Goal: Transaction & Acquisition: Book appointment/travel/reservation

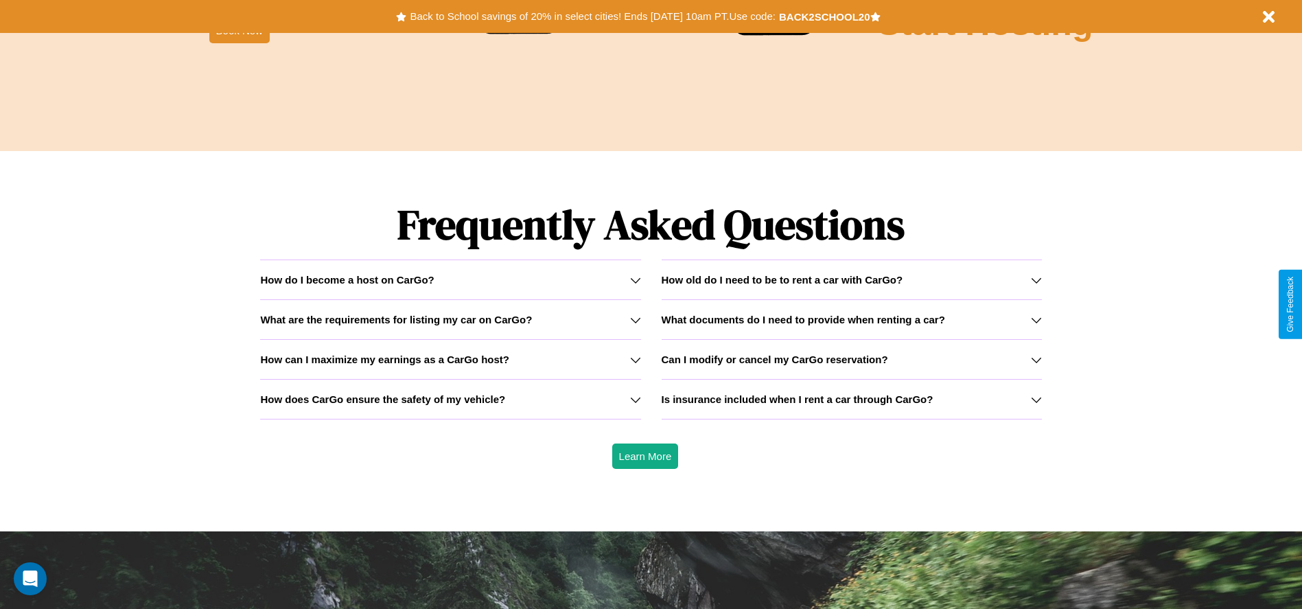
scroll to position [1969, 0]
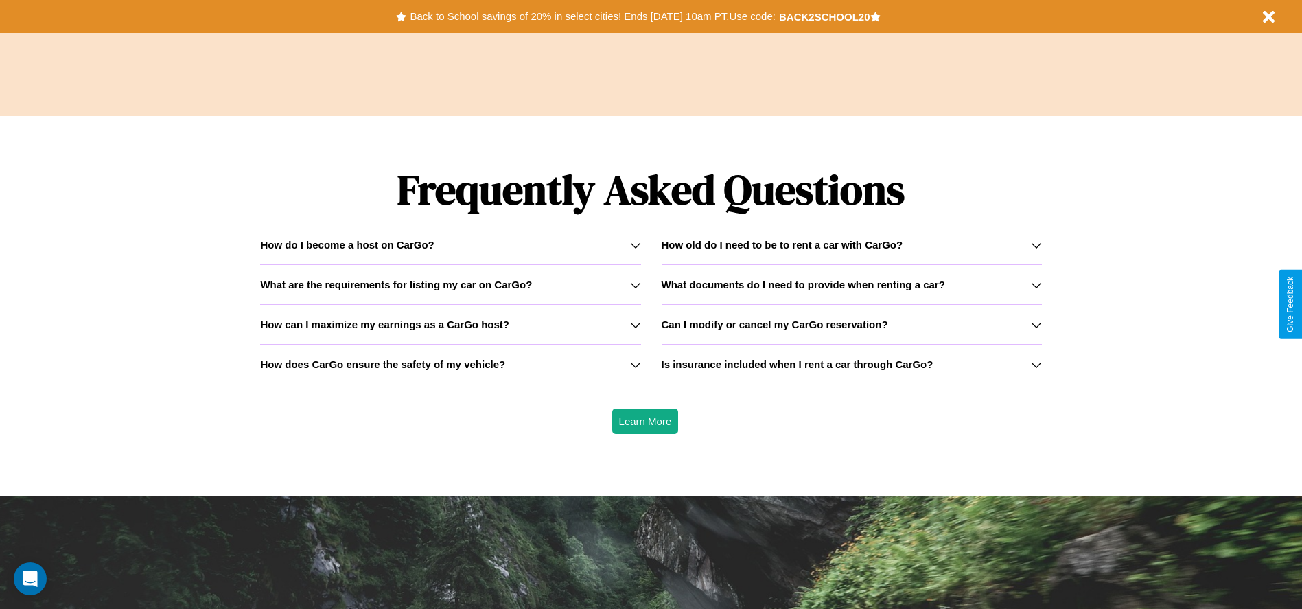
click at [1036, 324] on icon at bounding box center [1036, 324] width 11 height 11
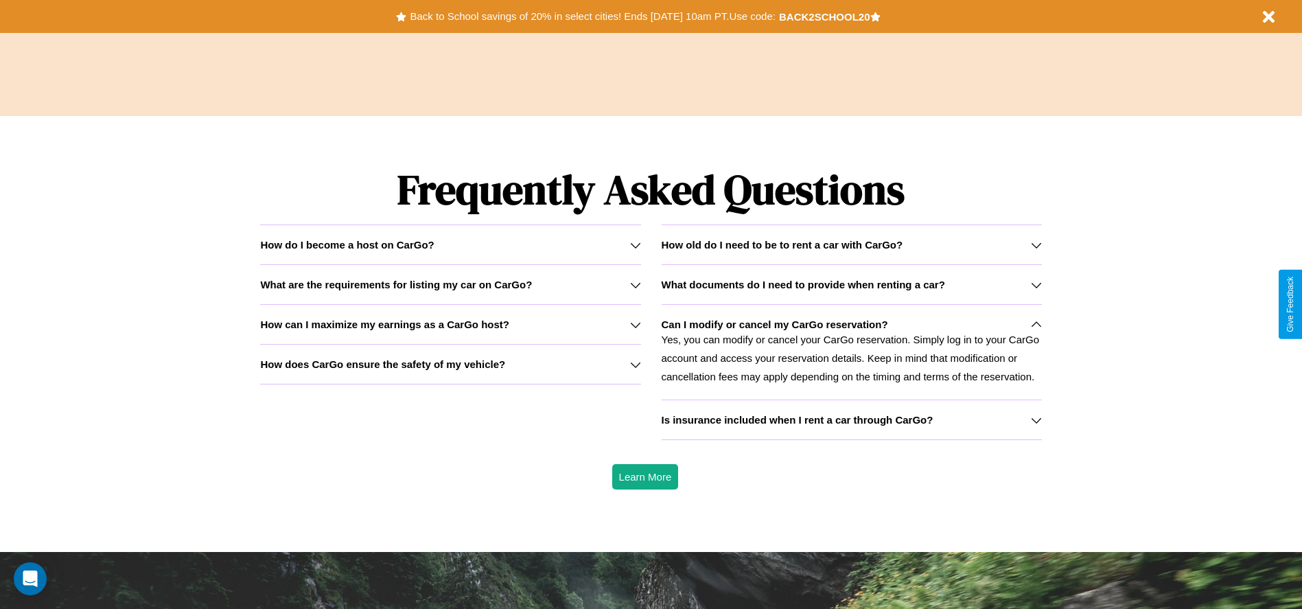
click at [450, 284] on h3 "What are the requirements for listing my car on CarGo?" at bounding box center [396, 285] width 272 height 12
click at [1036, 419] on icon at bounding box center [1036, 420] width 11 height 11
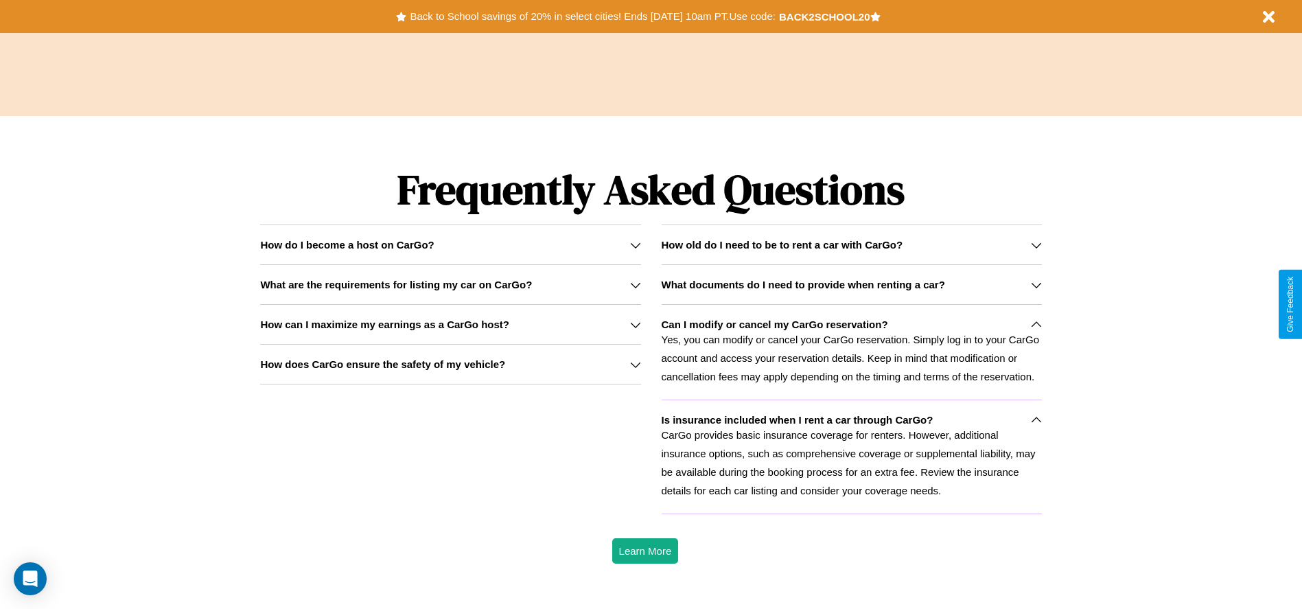
click at [450, 284] on h3 "What are the requirements for listing my car on CarGo?" at bounding box center [396, 285] width 272 height 12
click at [450, 324] on h3 "How can I maximize my earnings as a CarGo host?" at bounding box center [384, 324] width 249 height 12
click at [851, 456] on p "CarGo provides basic insurance coverage for renters. However, additional insura…" at bounding box center [852, 463] width 380 height 74
click at [592, 16] on button "Back to School savings of 20% in select cities! Ends [DATE] 10am PT. Use code:" at bounding box center [592, 16] width 372 height 19
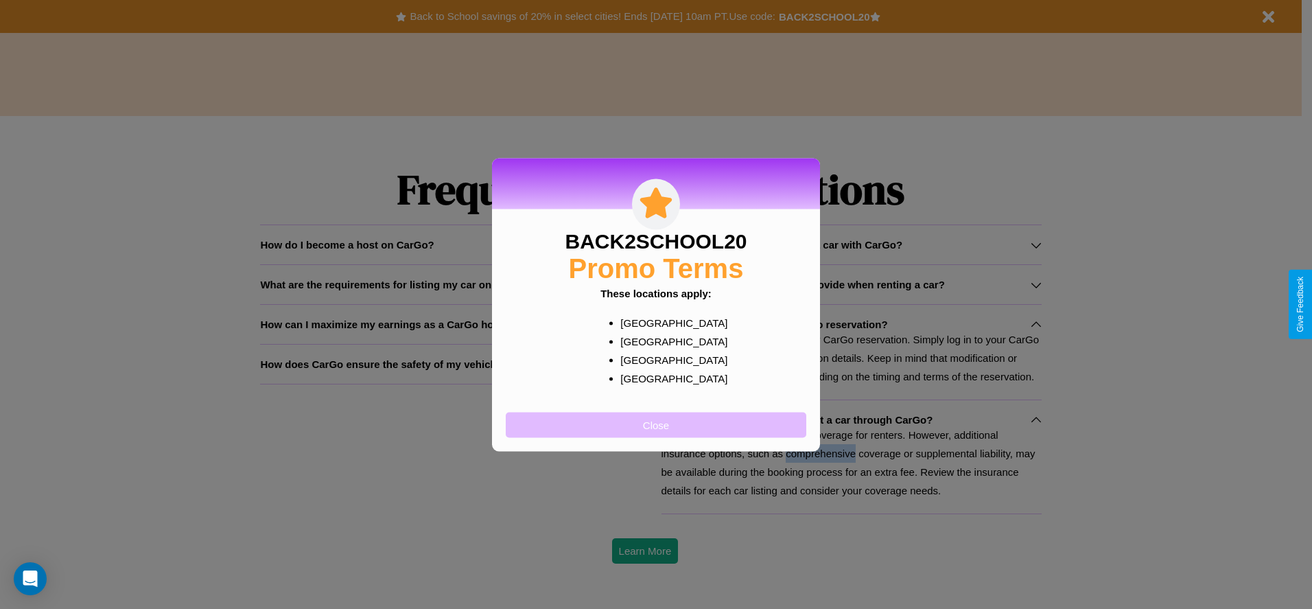
click at [656, 424] on button "Close" at bounding box center [656, 424] width 301 height 25
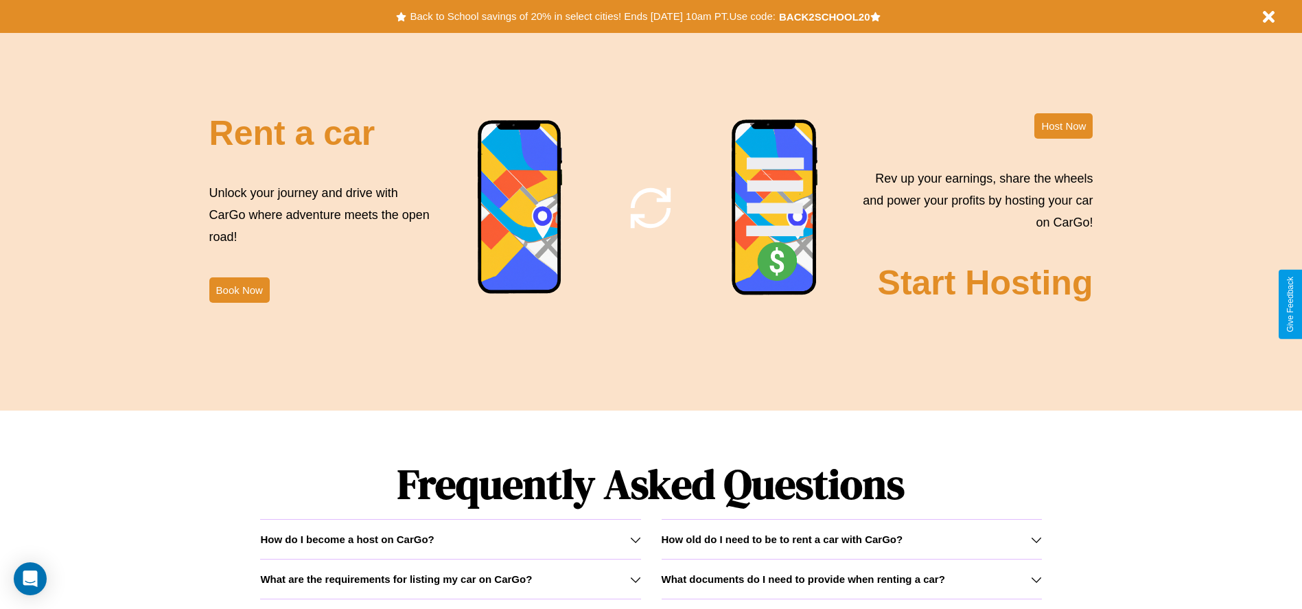
scroll to position [1660, 0]
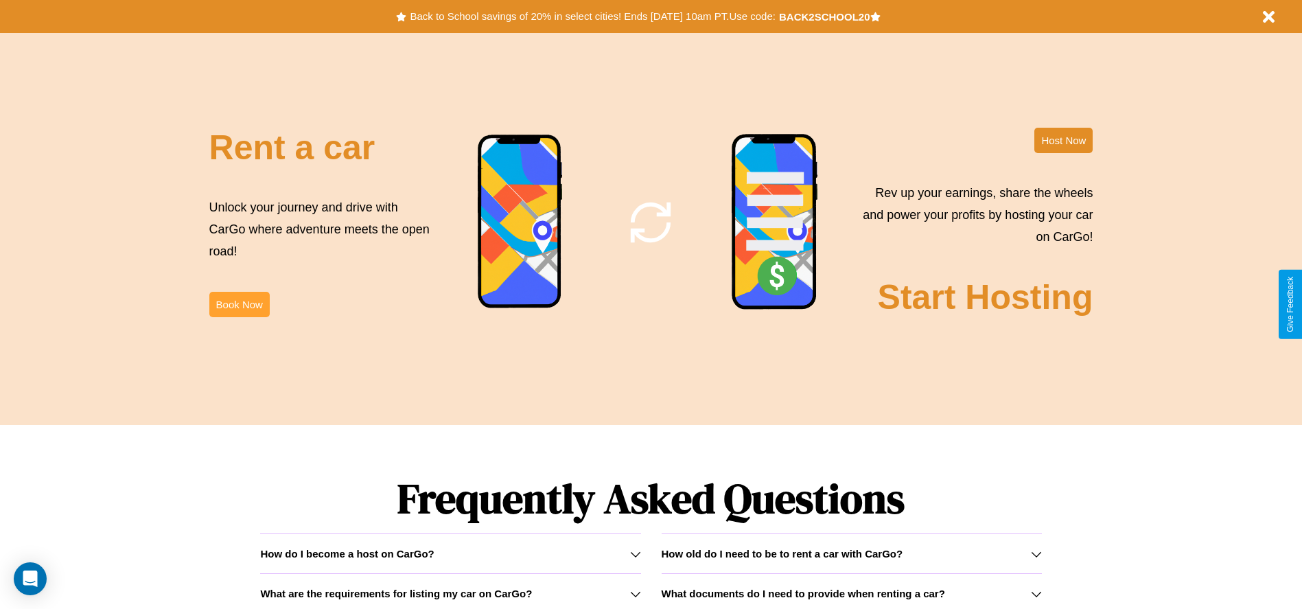
click at [239, 304] on button "Book Now" at bounding box center [239, 304] width 60 height 25
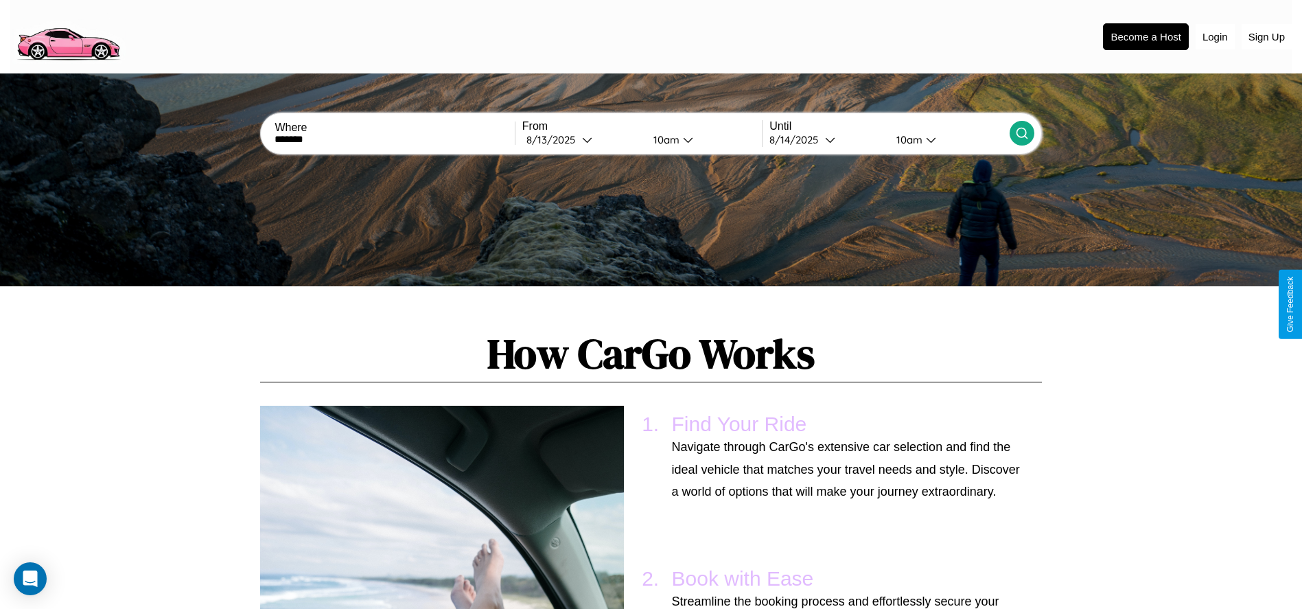
scroll to position [1495, 0]
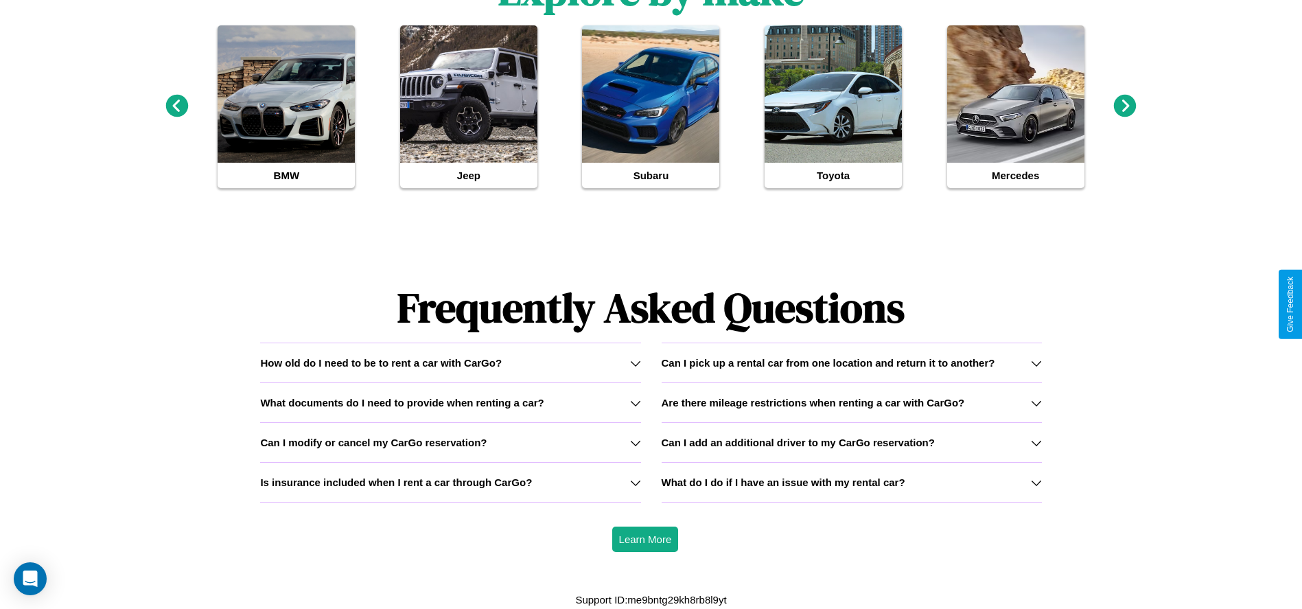
type input "*******"
click at [1125, 106] on icon at bounding box center [1125, 105] width 23 height 23
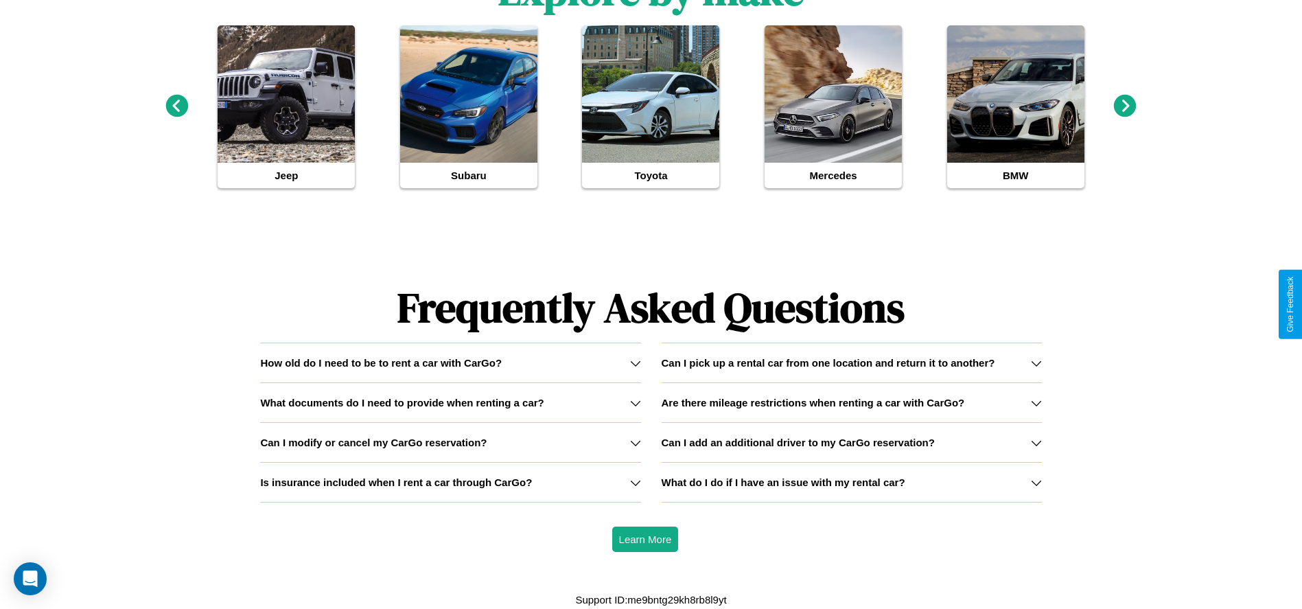
scroll to position [0, 0]
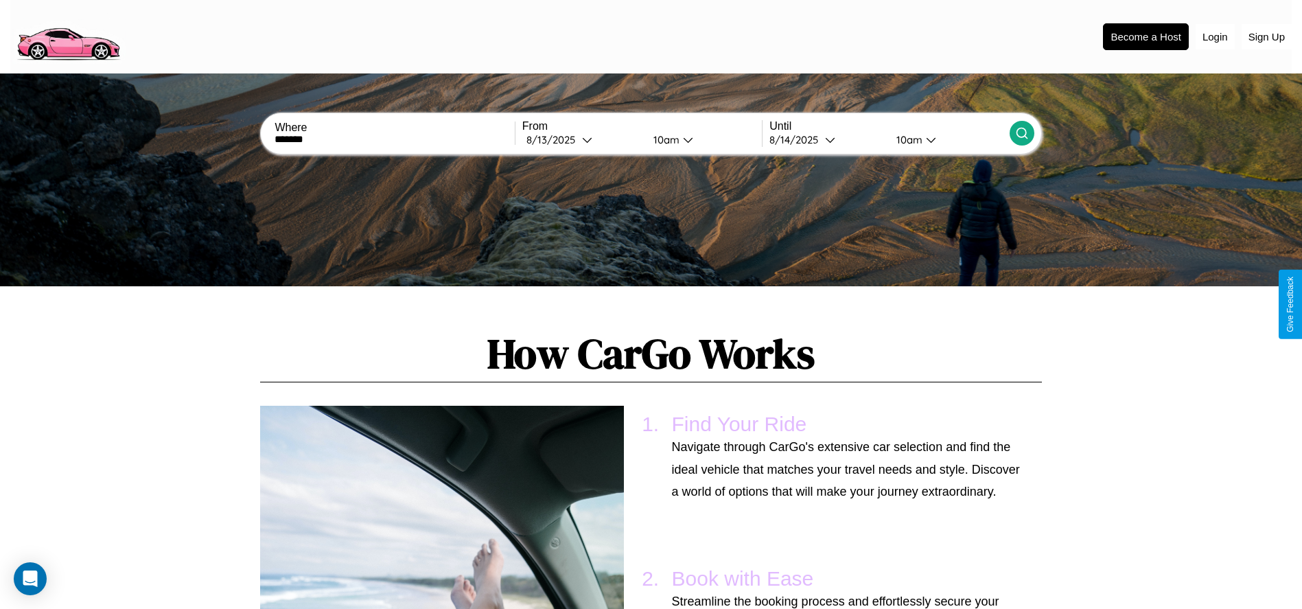
click at [1021, 133] on icon at bounding box center [1022, 133] width 14 height 14
